Goal: Transaction & Acquisition: Purchase product/service

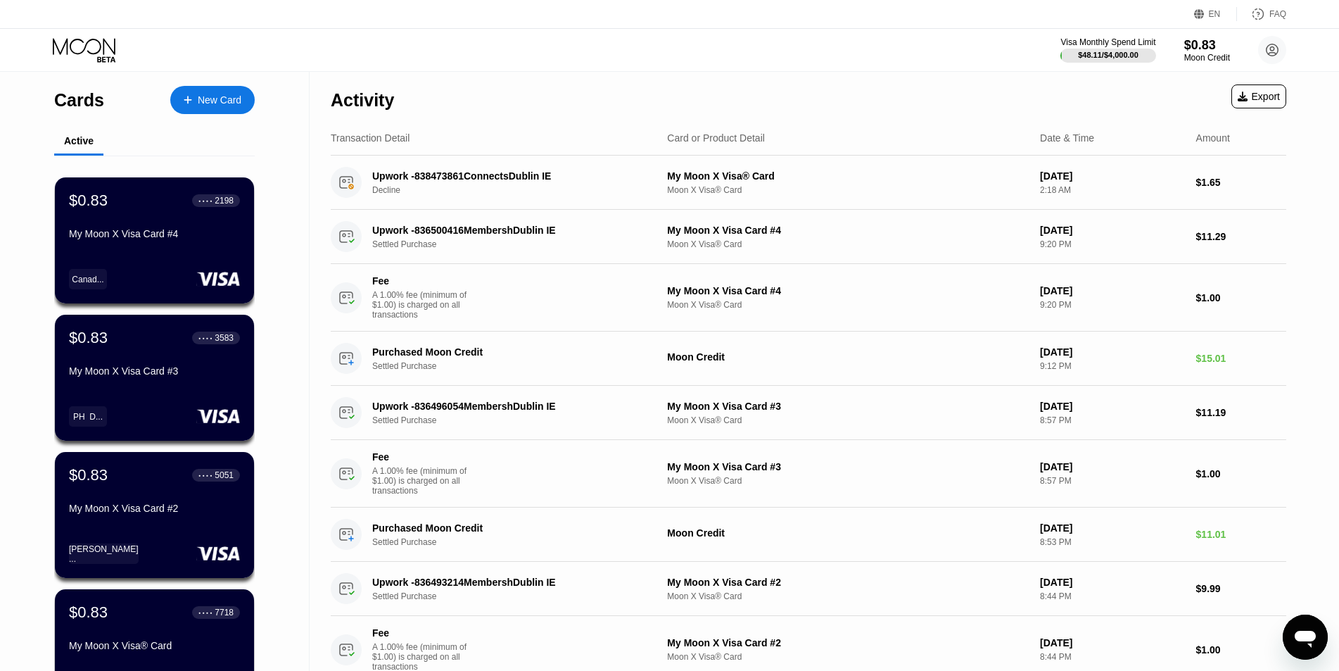
click at [931, 61] on div "Visa Monthly Spend Limit $48.11 / $4,000.00 $0.83 Moon Credit Jasper Knox jaspe…" at bounding box center [669, 50] width 1339 height 42
click at [147, 239] on div "My Moon X Visa Card #4" at bounding box center [154, 233] width 171 height 11
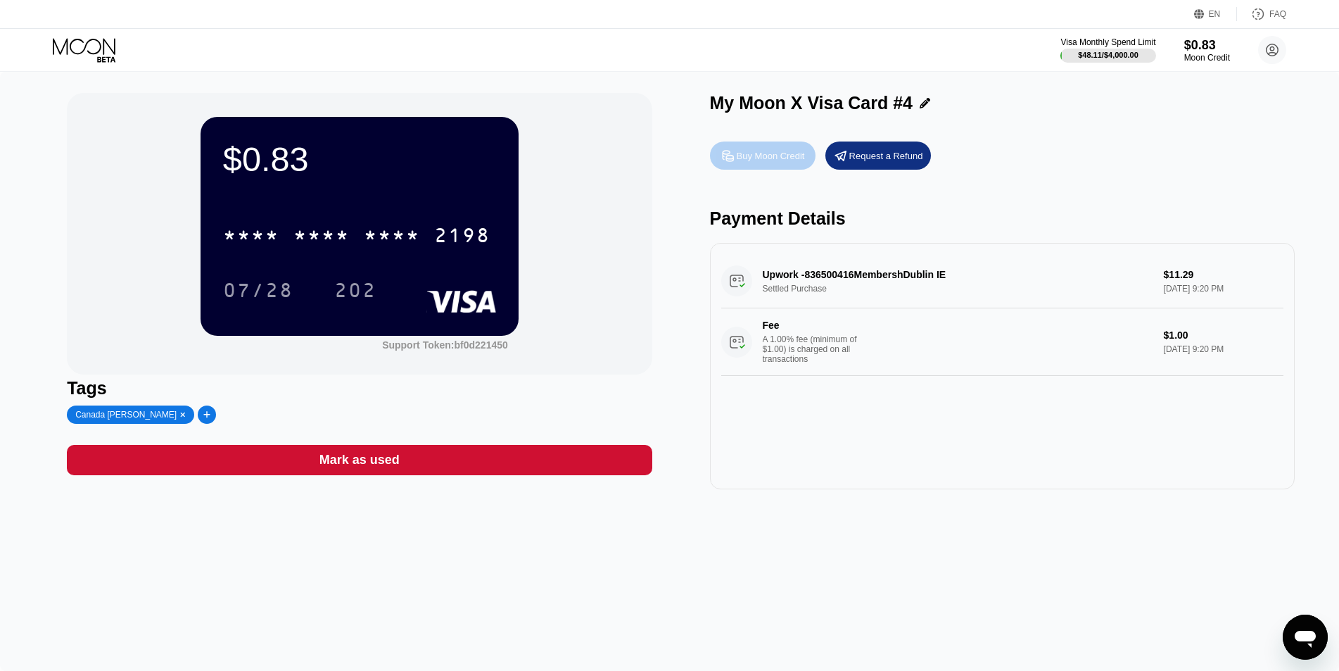
click at [776, 158] on div "Buy Moon Credit" at bounding box center [771, 156] width 68 height 12
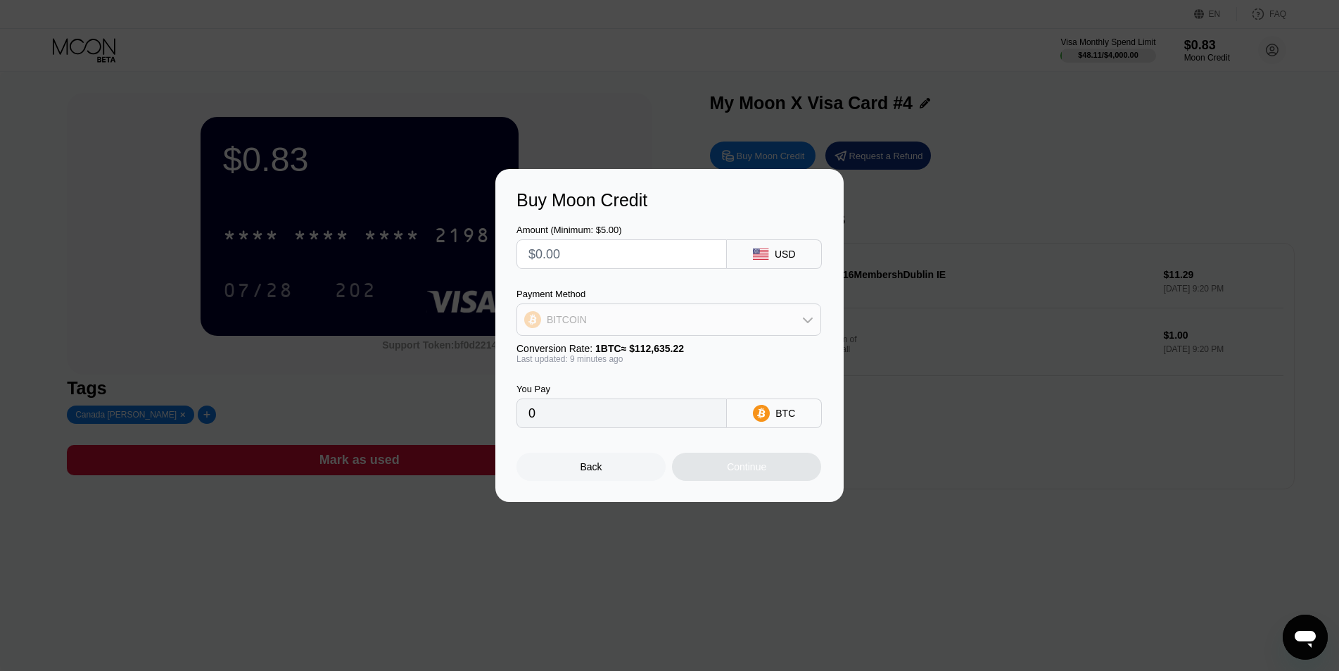
click at [655, 324] on div "BITCOIN" at bounding box center [668, 319] width 303 height 28
click at [616, 393] on span "USDT on TRON" at bounding box center [585, 389] width 71 height 11
type input "0.00"
click at [632, 246] on input "text" at bounding box center [622, 254] width 187 height 28
click at [650, 265] on input "text" at bounding box center [622, 254] width 187 height 28
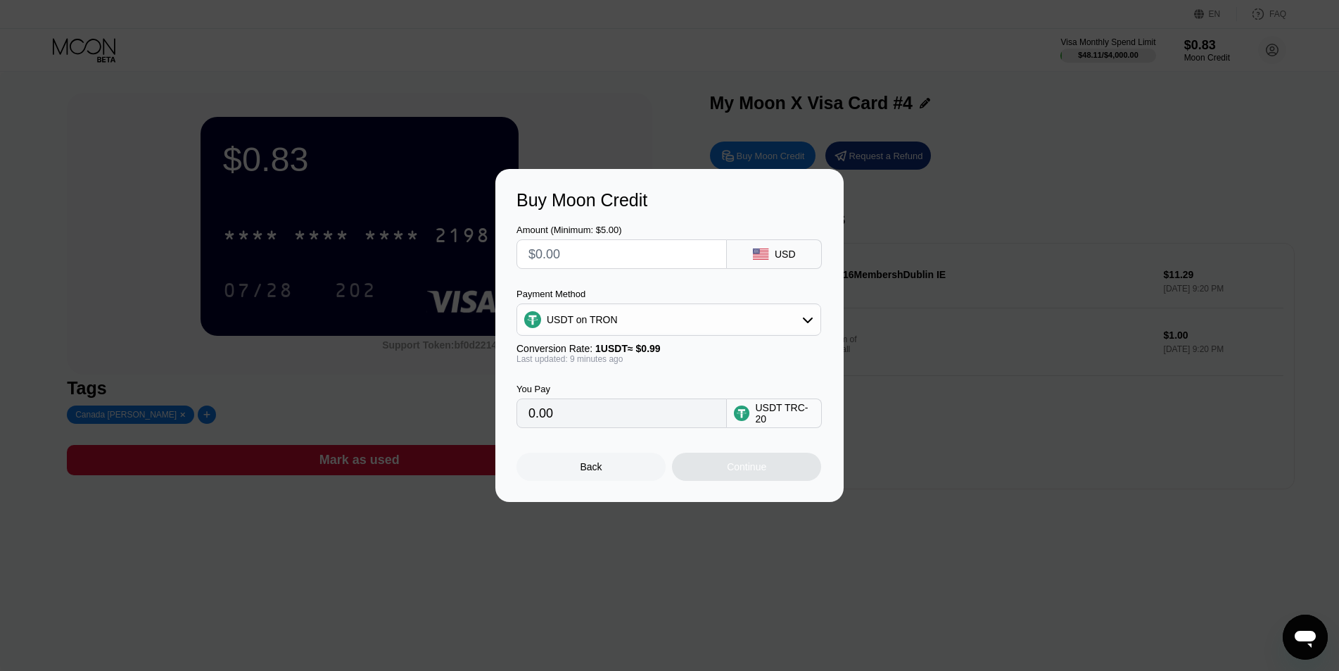
type input "$5"
type input "5.05"
type input "$5"
click at [749, 472] on div "Continue" at bounding box center [746, 466] width 39 height 11
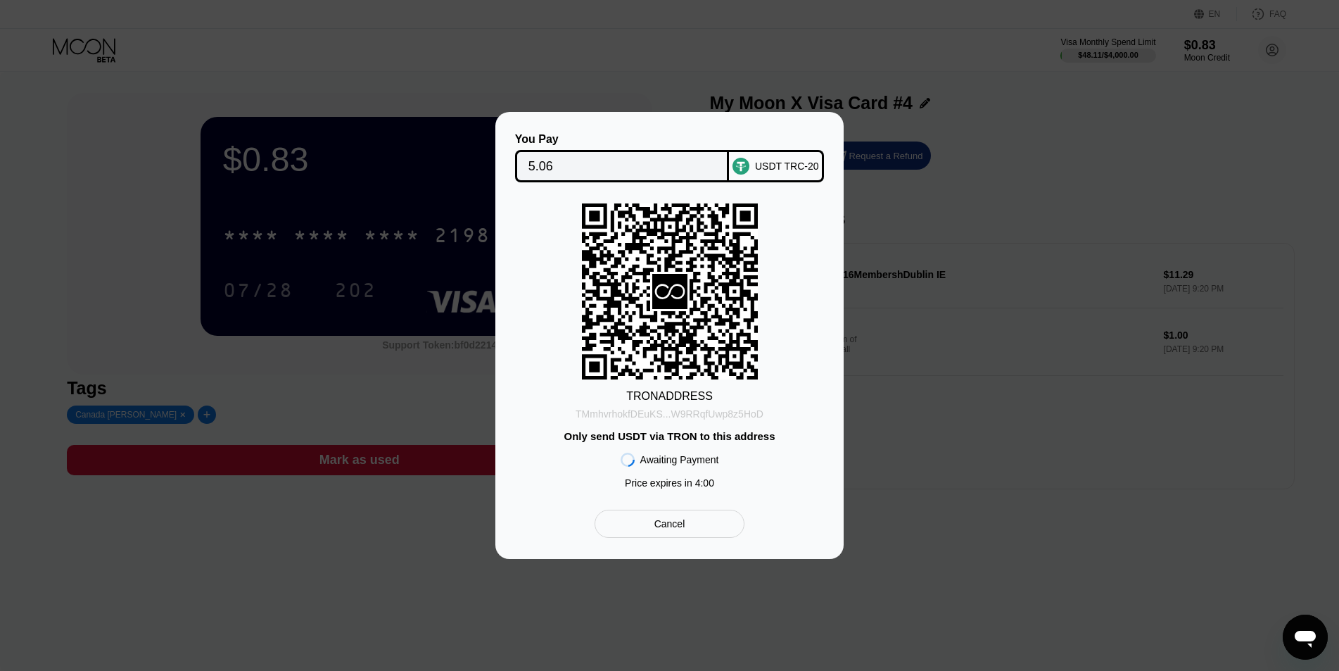
click at [695, 410] on div "TMmhvrhokfDEuKS...W9RRqfUwp8z5HoD" at bounding box center [670, 413] width 188 height 11
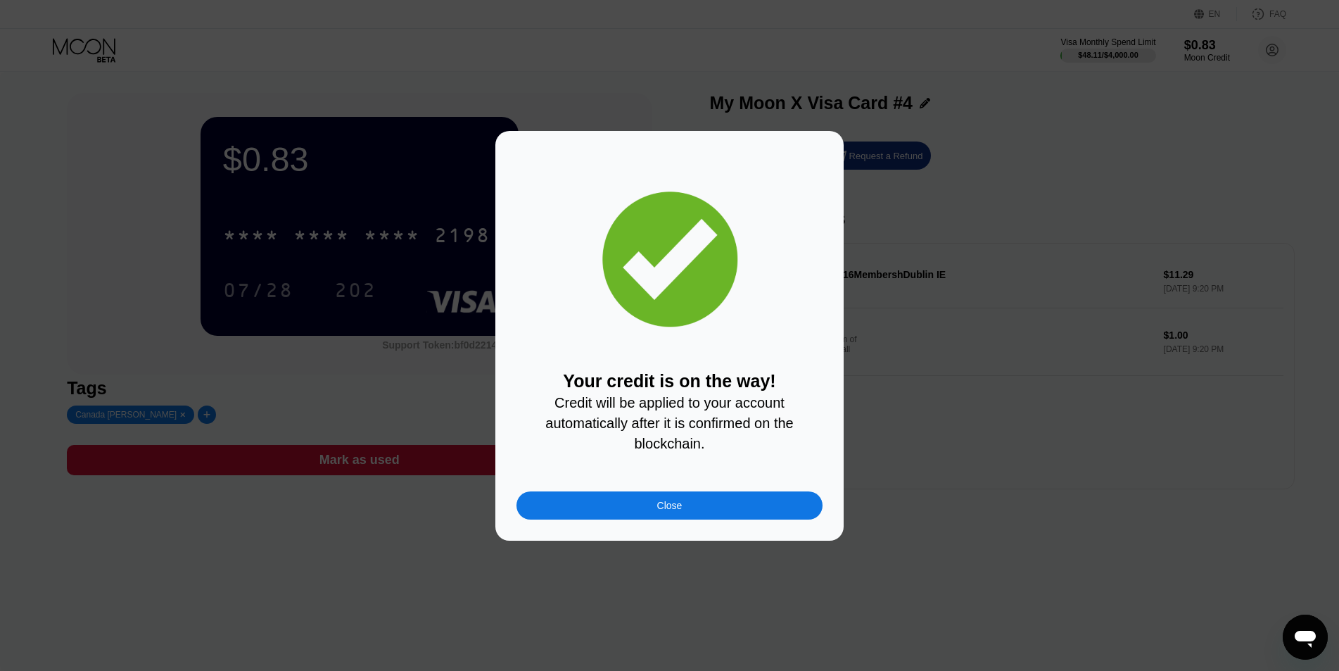
click at [1094, 314] on div "Your credit is on the way! Credit will be applied to your account automatically…" at bounding box center [669, 336] width 1339 height 410
click at [674, 502] on div "Close" at bounding box center [670, 505] width 306 height 28
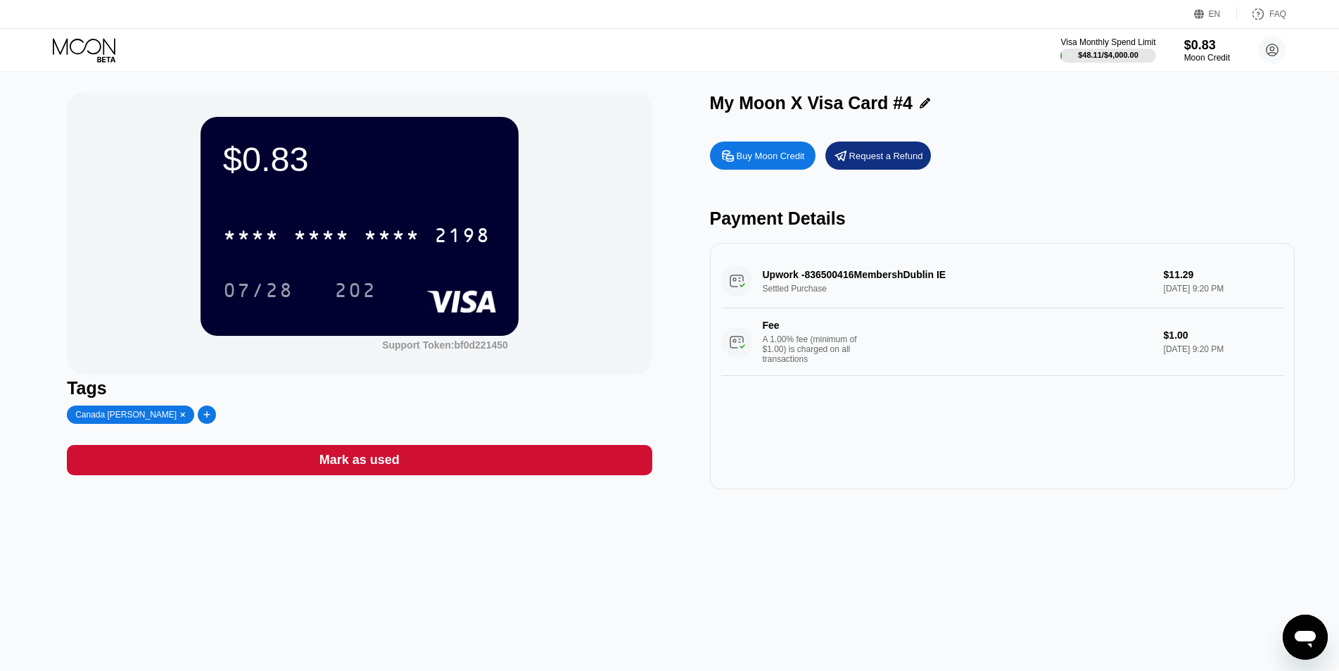
click at [395, 151] on div "$0.83" at bounding box center [359, 158] width 273 height 39
click at [89, 39] on icon at bounding box center [85, 50] width 65 height 25
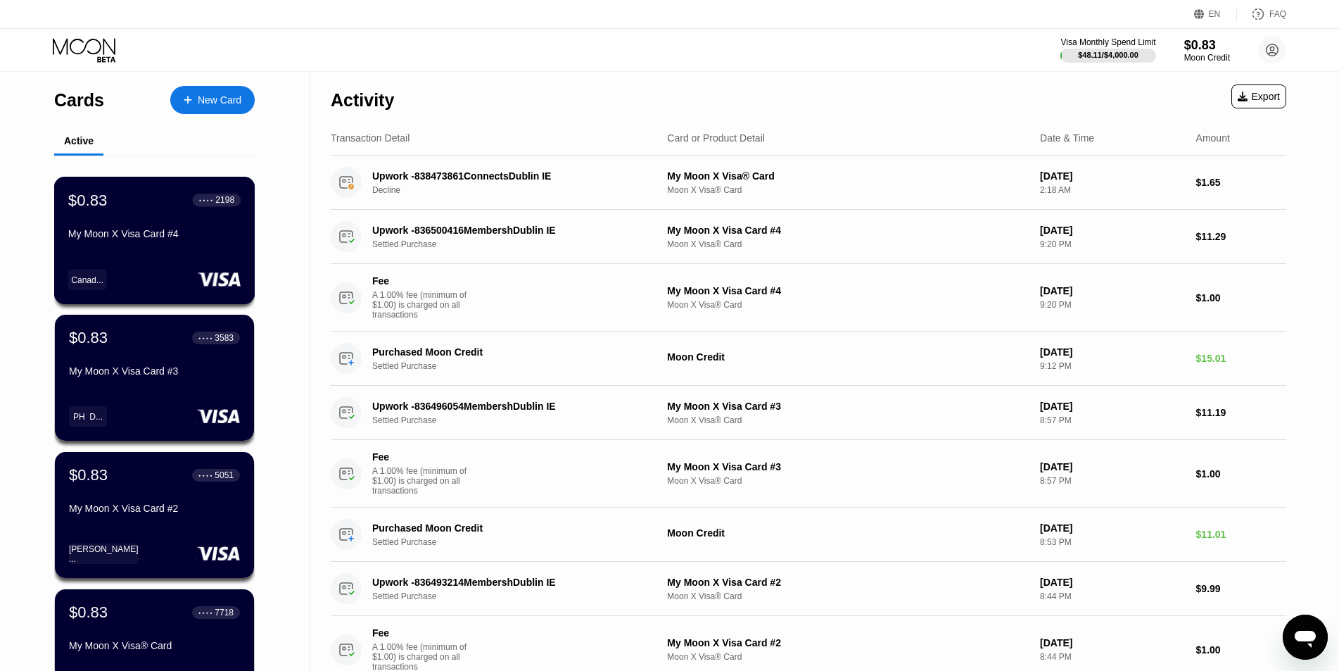
click at [101, 198] on div "$0.83" at bounding box center [87, 200] width 39 height 18
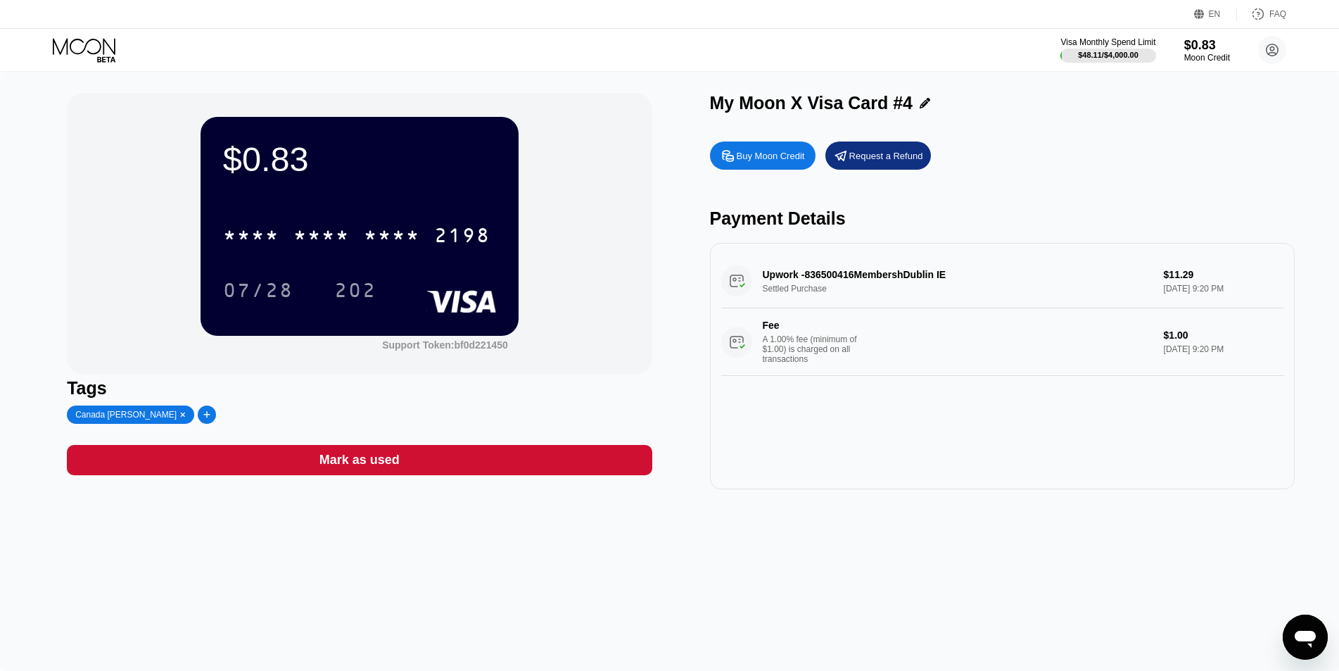
click at [343, 177] on div "$0.83" at bounding box center [359, 158] width 273 height 39
click at [598, 77] on div "$0.83 * * * * * * * * * * * * 2198 07/28 202 Support Token: bf0d221450 Tags Can…" at bounding box center [669, 371] width 1339 height 599
click at [87, 41] on icon at bounding box center [85, 50] width 65 height 25
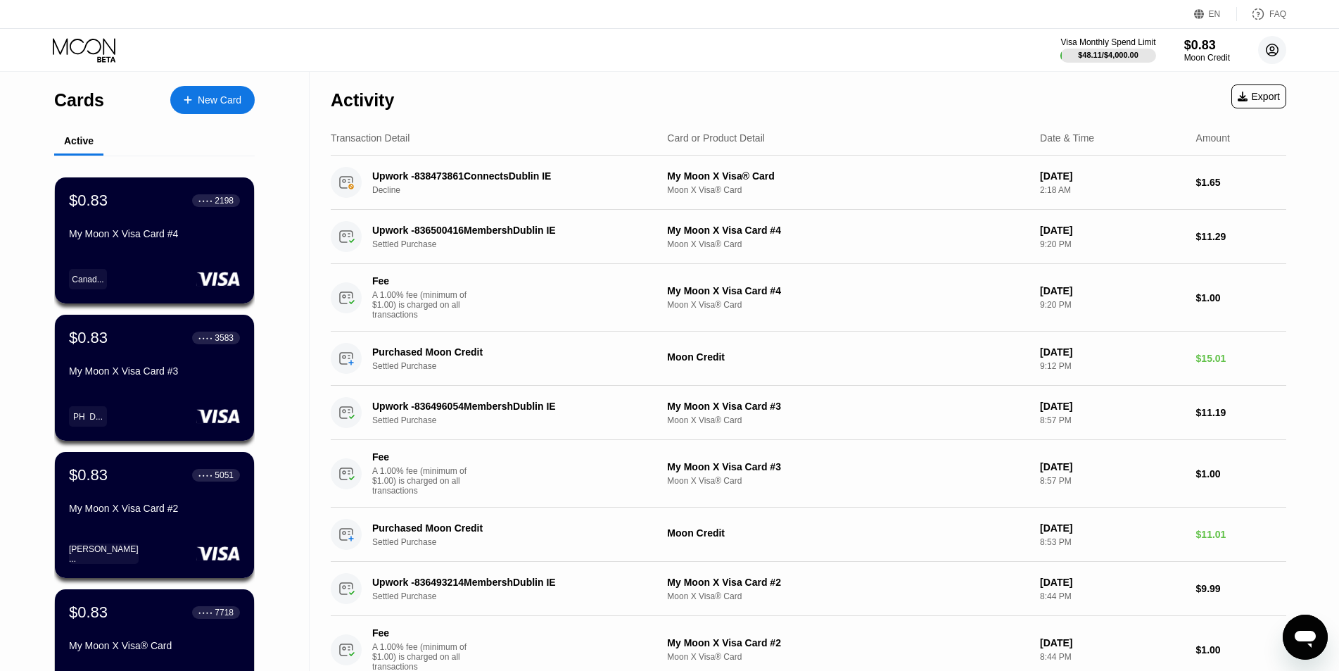
click at [1268, 42] on circle at bounding box center [1272, 50] width 28 height 28
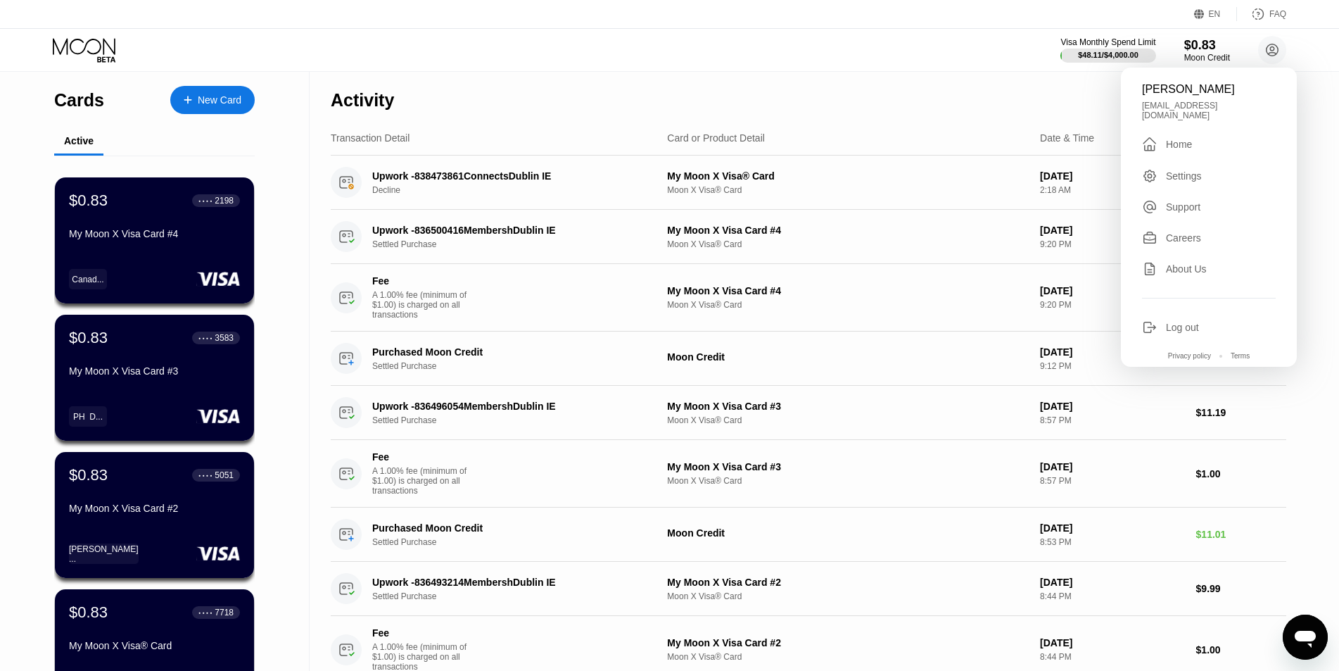
click at [1204, 168] on div "Settings" at bounding box center [1209, 175] width 134 height 15
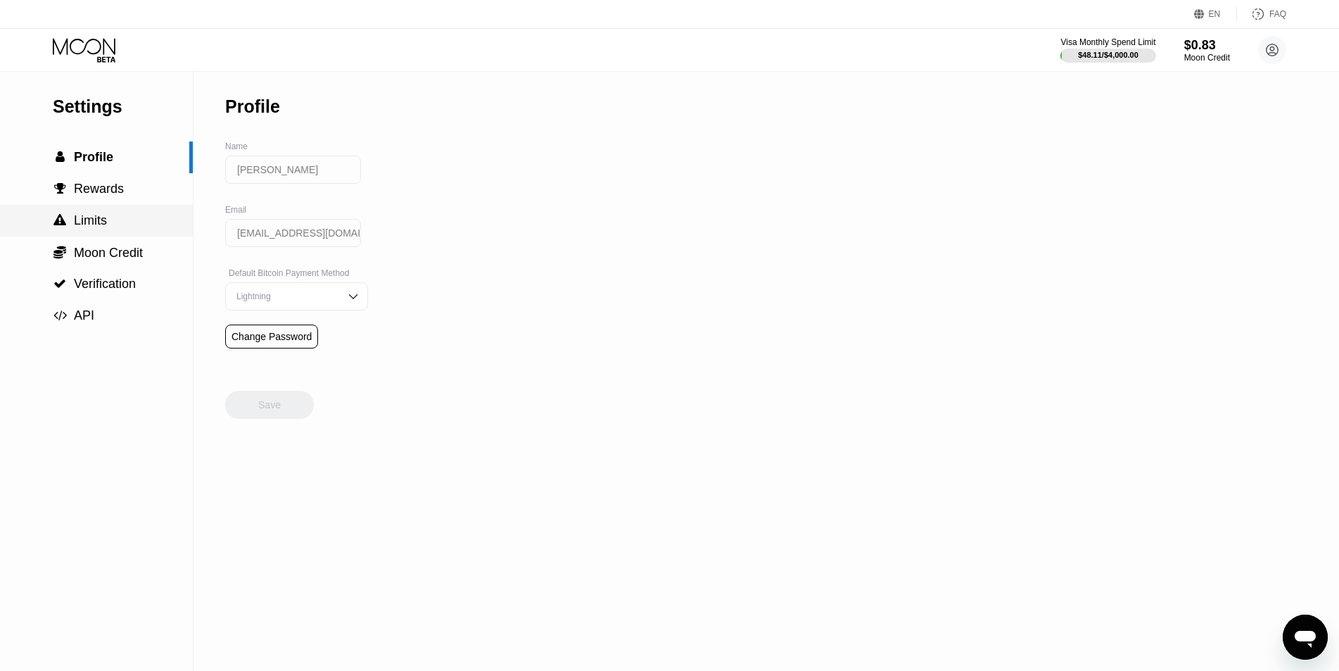
click at [112, 228] on div " Limits" at bounding box center [96, 220] width 193 height 15
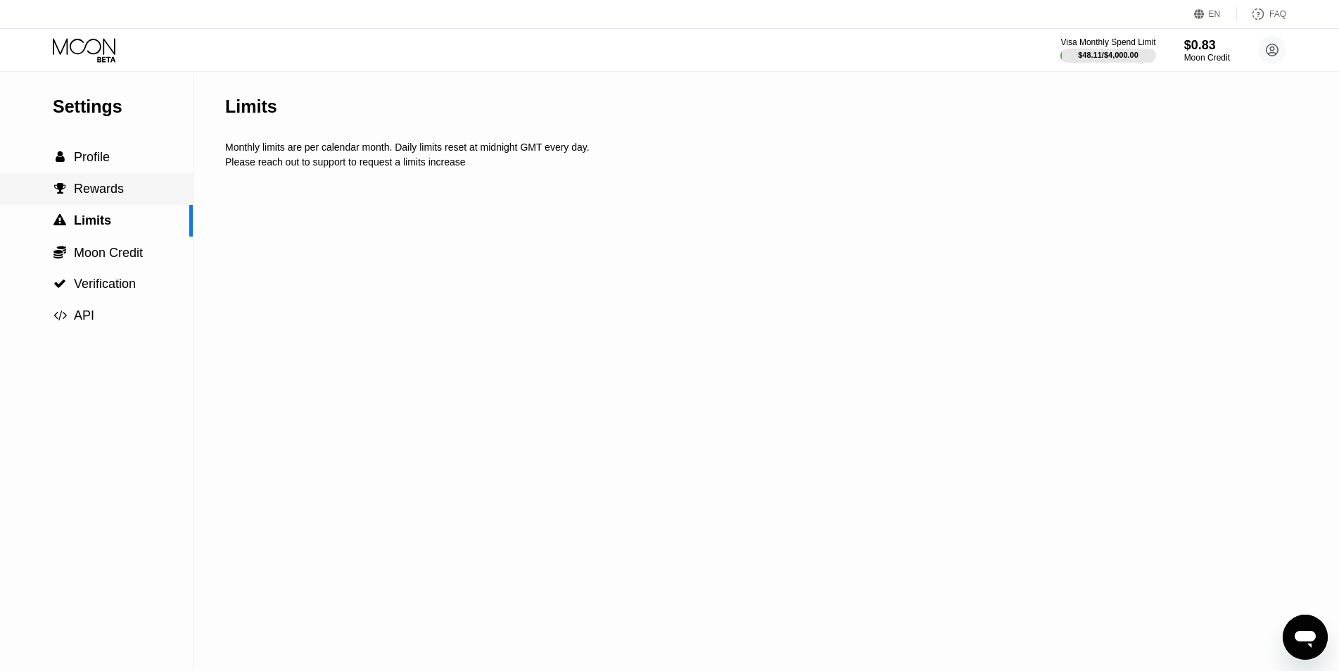
click at [115, 191] on span "Rewards" at bounding box center [99, 189] width 50 height 14
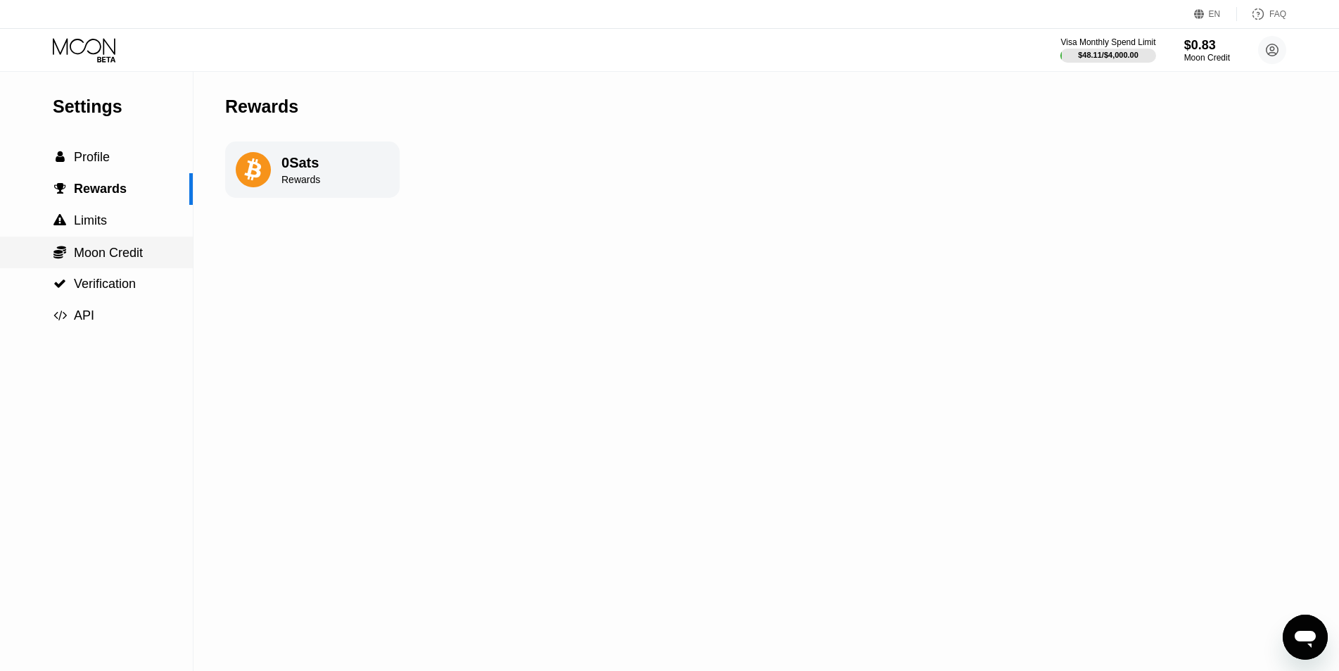
click at [132, 242] on div " Moon Credit" at bounding box center [96, 252] width 193 height 32
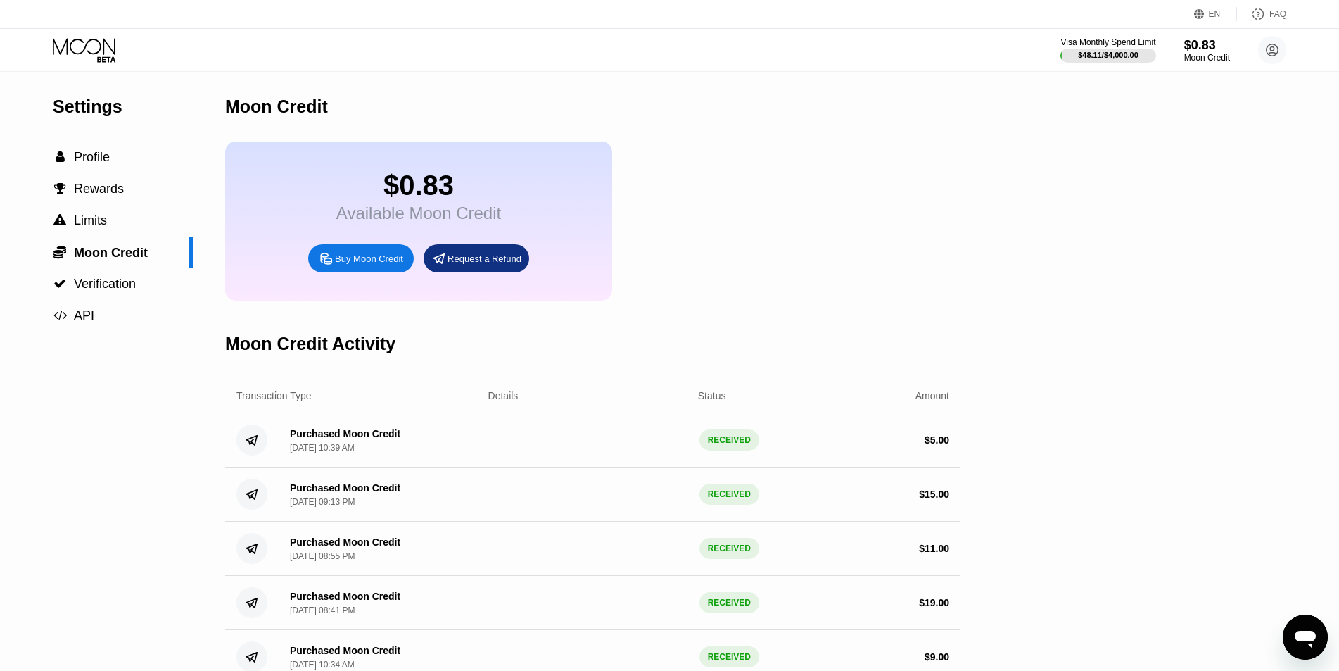
click at [582, 441] on div "Purchased Moon Credit Aug 21, 2025, 10:39 AM RECEIVED $ 5.00" at bounding box center [592, 440] width 735 height 54
click at [726, 449] on div "RECEIVED" at bounding box center [730, 439] width 60 height 21
click at [87, 51] on icon at bounding box center [85, 50] width 65 height 25
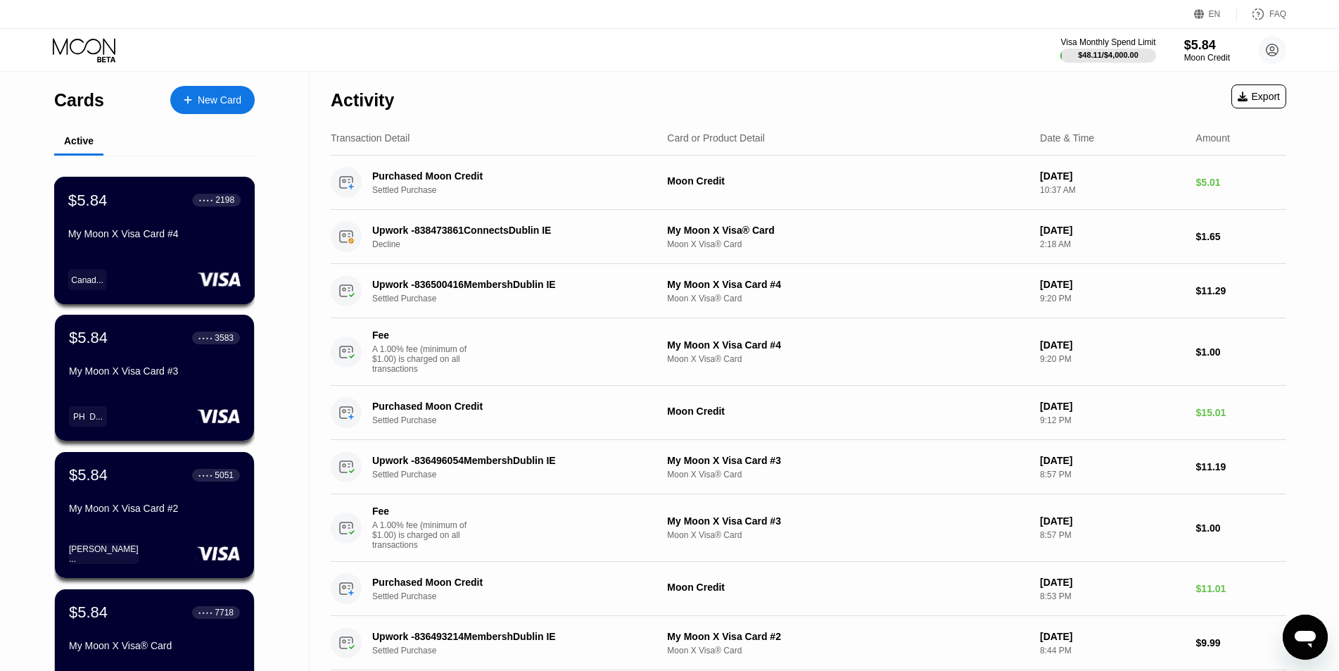
click at [115, 226] on div "$5.84 ● ● ● ● 2198 My Moon X Visa Card #4" at bounding box center [154, 218] width 172 height 54
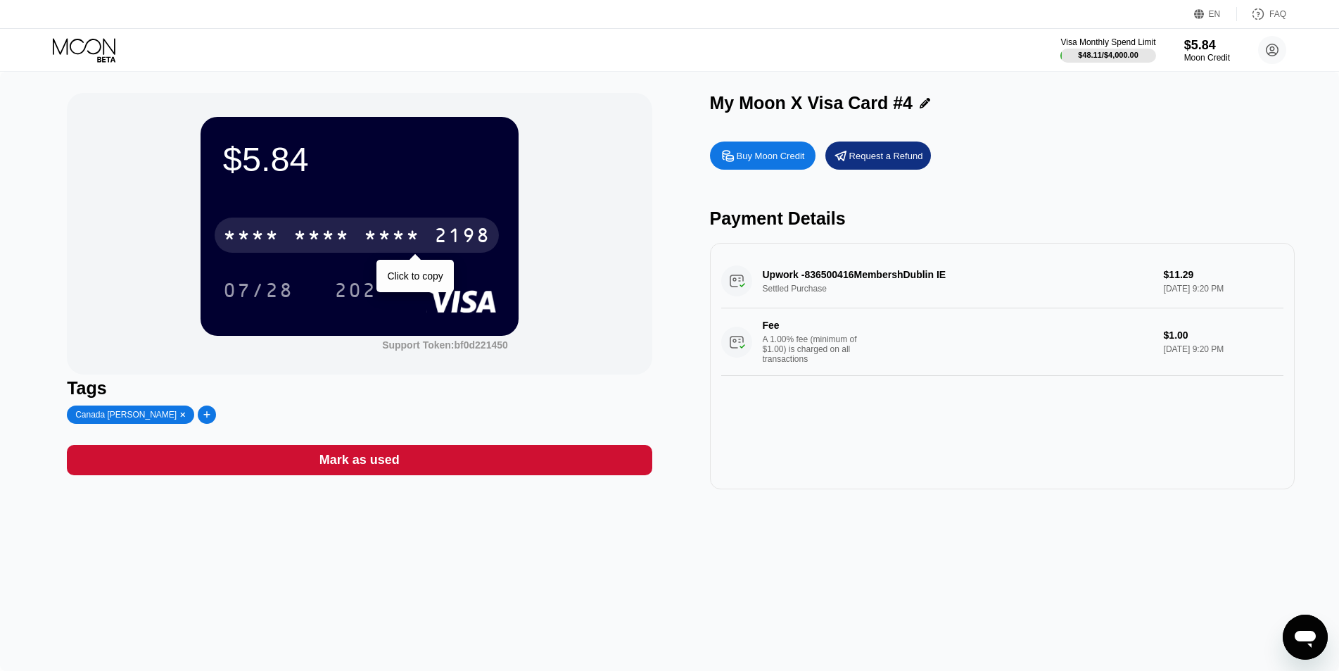
click at [322, 234] on div "* * * *" at bounding box center [321, 237] width 56 height 23
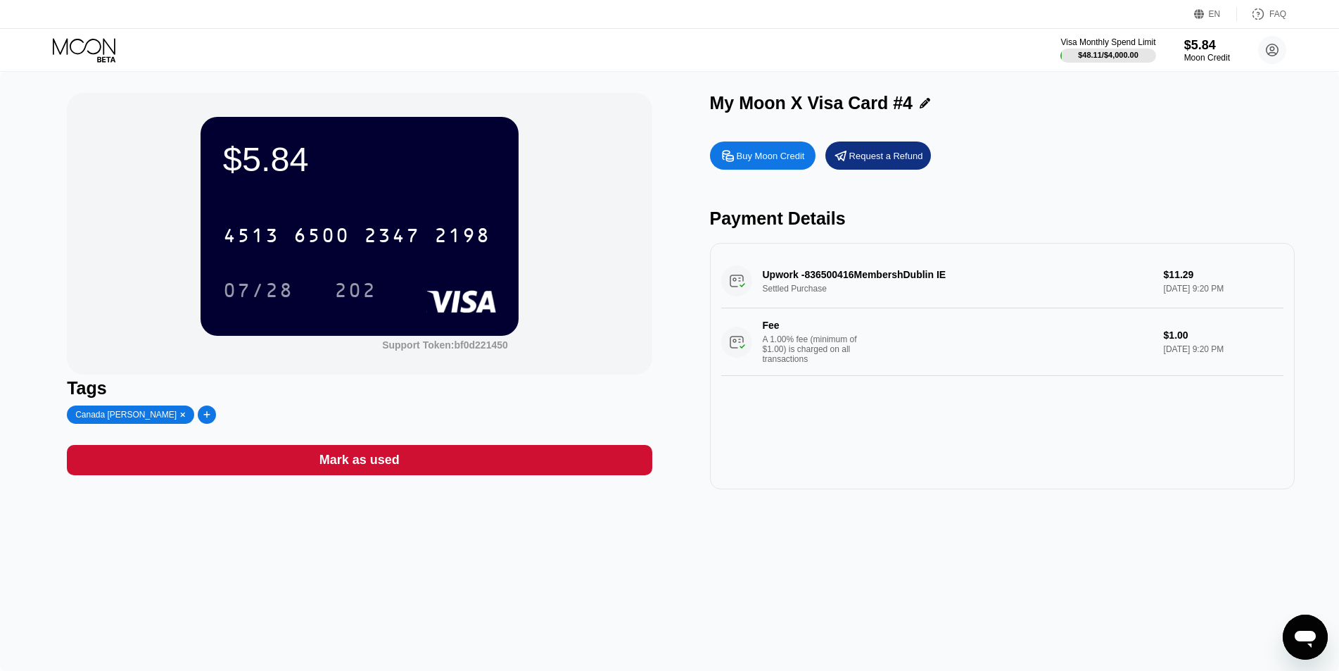
click at [599, 600] on div "$5.84 4513 6500 2347 2198 07/28 202 Support Token: bf0d221450 Tags Canada [PERS…" at bounding box center [669, 371] width 1339 height 599
click at [810, 621] on div "$5.84 4513 6500 2347 2198 07/28 202 Support Token: bf0d221450 Tags Canada [PERS…" at bounding box center [669, 371] width 1339 height 599
click at [89, 35] on div "Visa Monthly Spend Limit $48.11 / $4,000.00 $5.84 Moon Credit [PERSON_NAME] [EM…" at bounding box center [669, 50] width 1339 height 42
click at [70, 47] on icon at bounding box center [85, 50] width 65 height 25
